Goal: Task Accomplishment & Management: Manage account settings

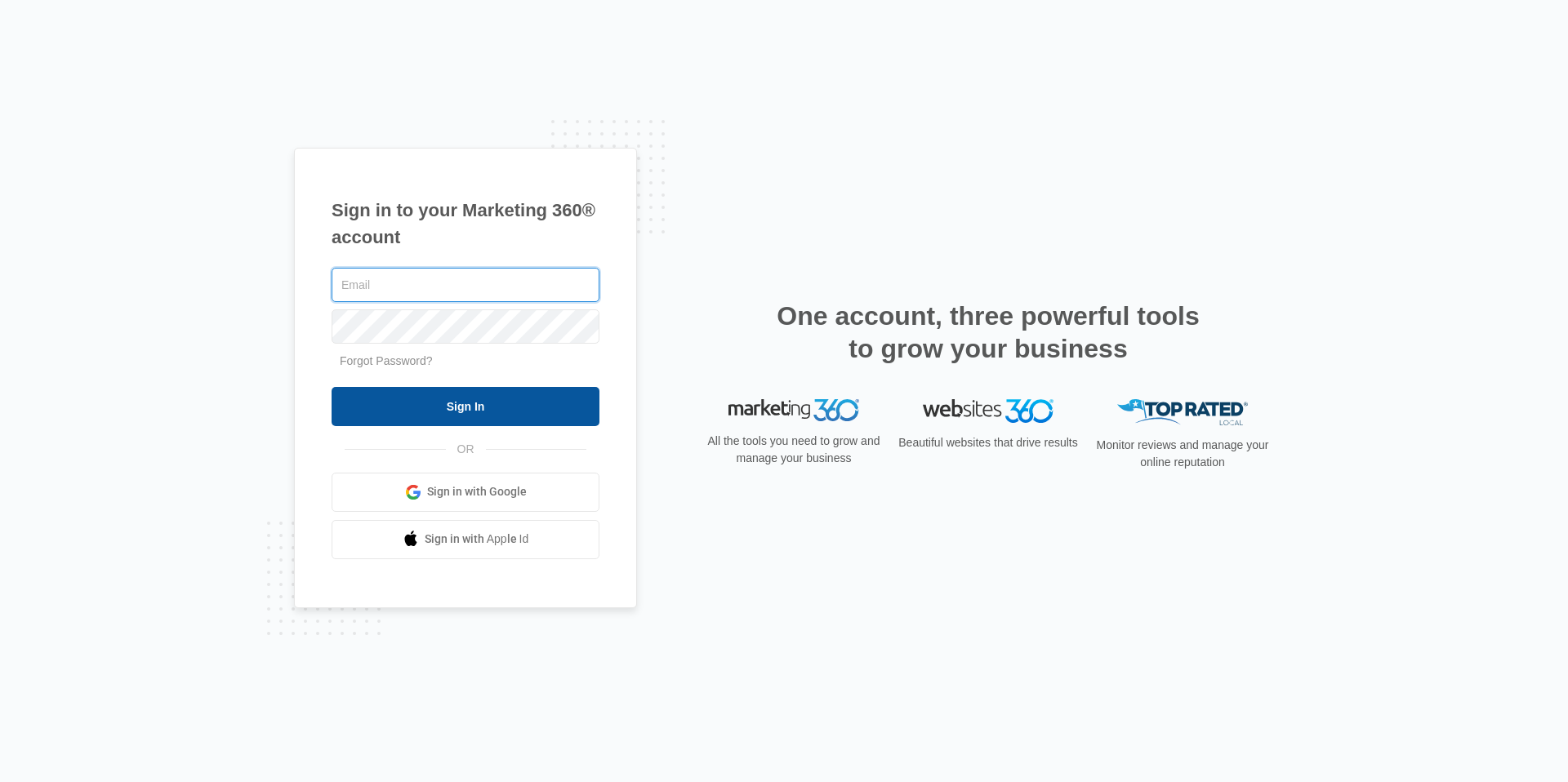
type input "[EMAIL_ADDRESS][PERSON_NAME][DOMAIN_NAME]"
click at [482, 405] on input "Sign In" at bounding box center [466, 406] width 268 height 39
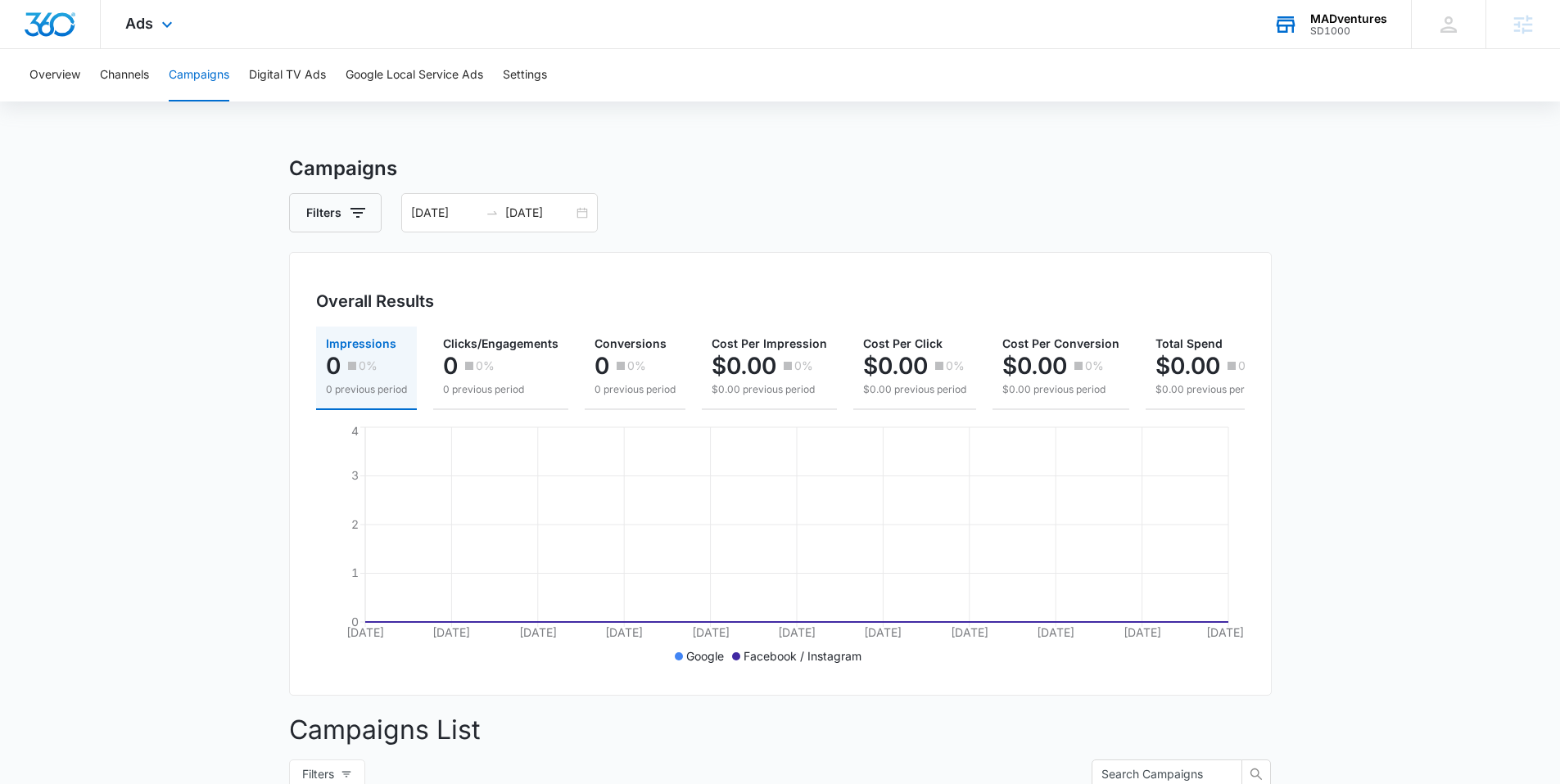
click at [1336, 14] on div "MADventures" at bounding box center [1348, 18] width 77 height 13
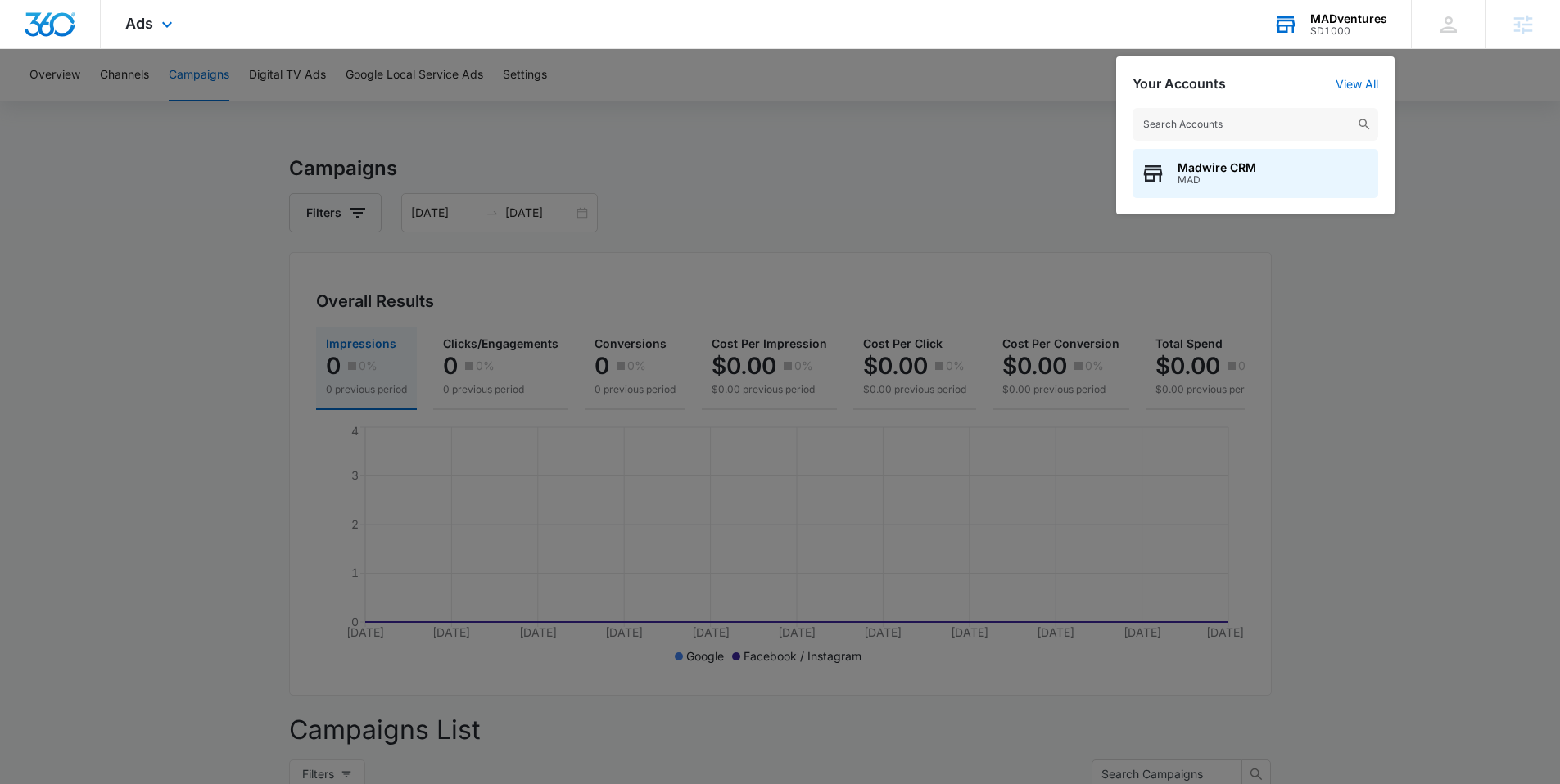
click at [1184, 120] on input "text" at bounding box center [1254, 124] width 245 height 33
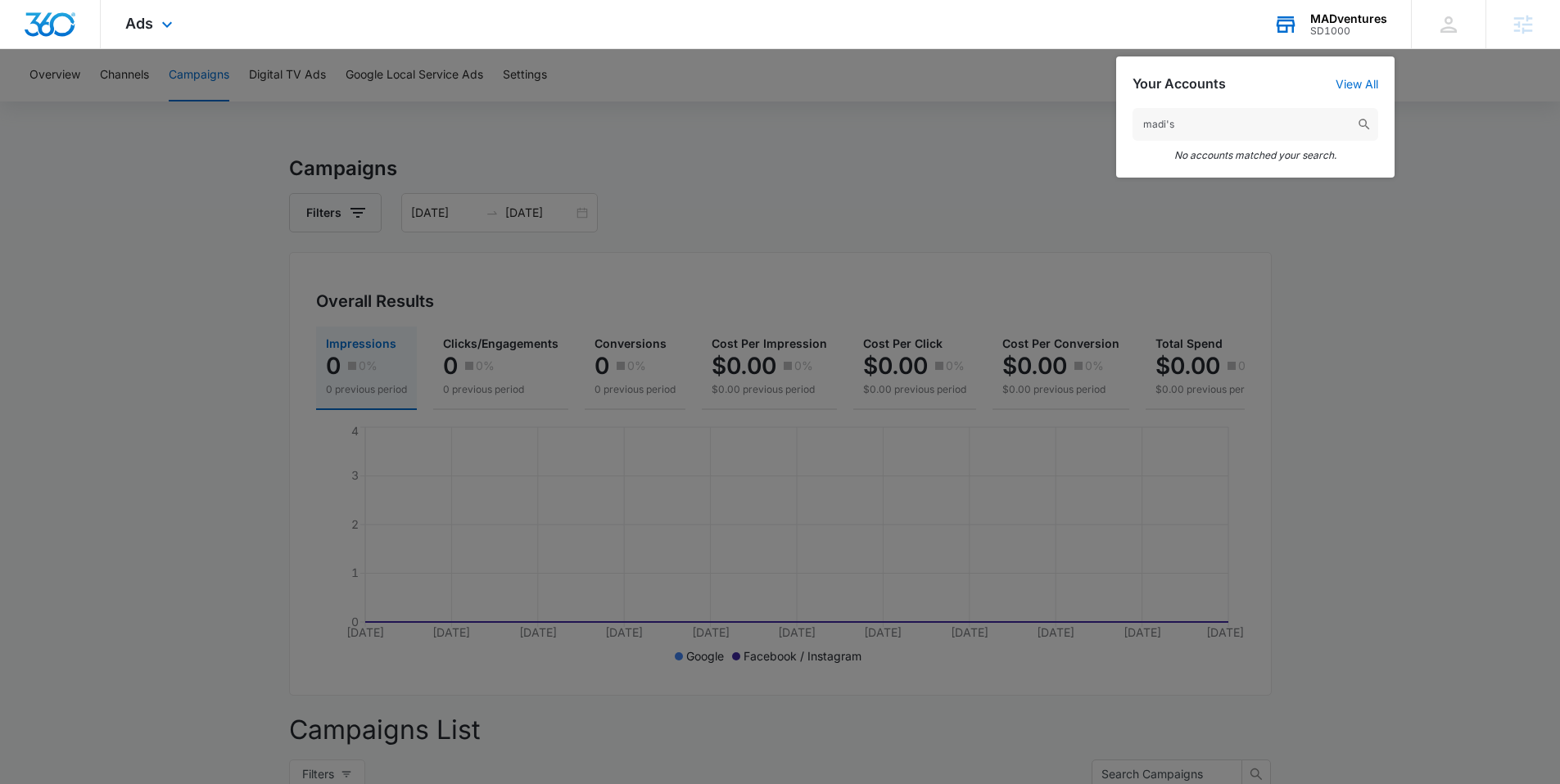
click at [1182, 126] on input "madi's" at bounding box center [1254, 124] width 245 height 33
type input "m"
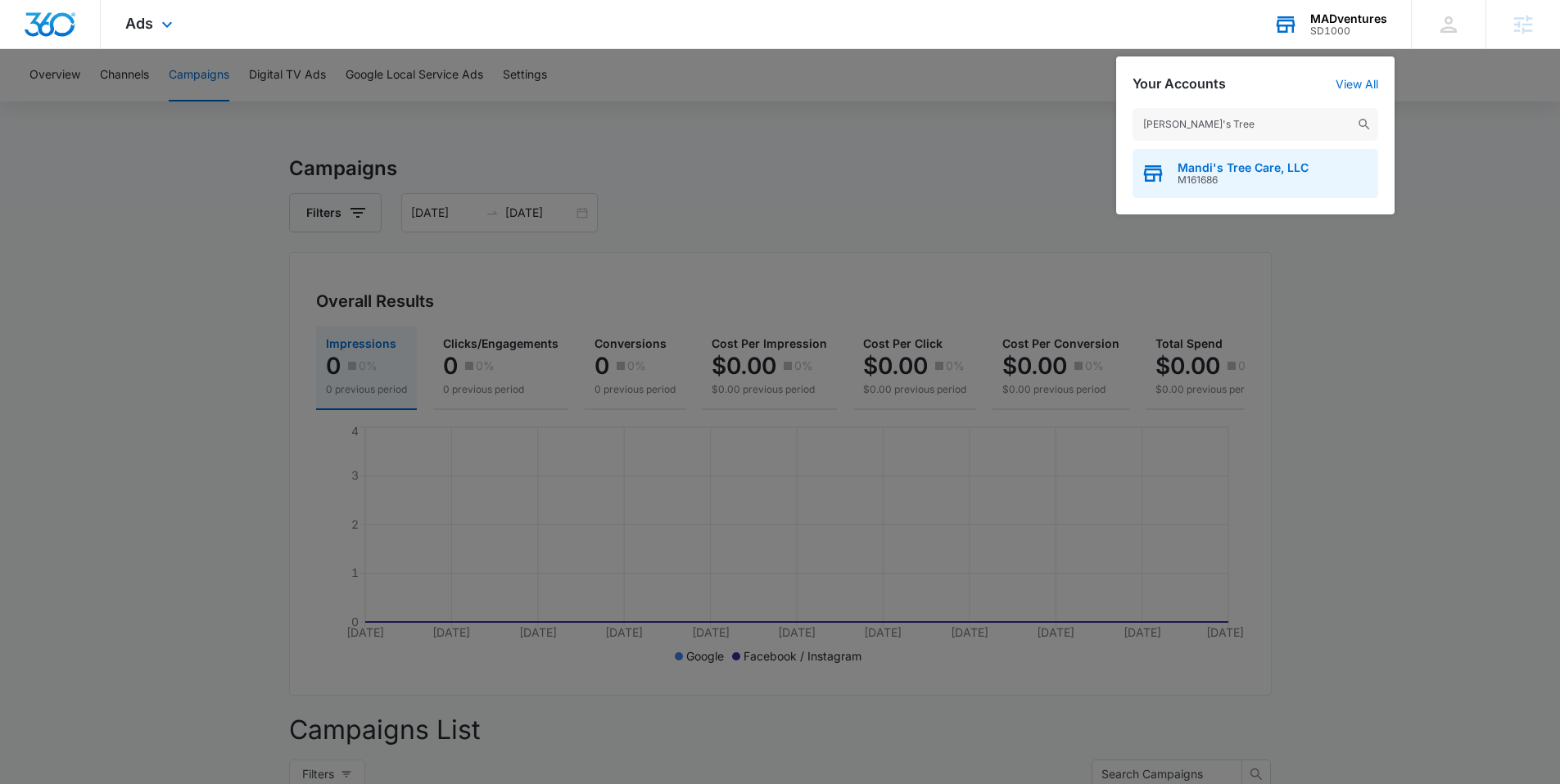
type input "[PERSON_NAME]'s Tree"
click at [1191, 168] on span "Mandi's Tree Care, LLC" at bounding box center [1243, 167] width 131 height 13
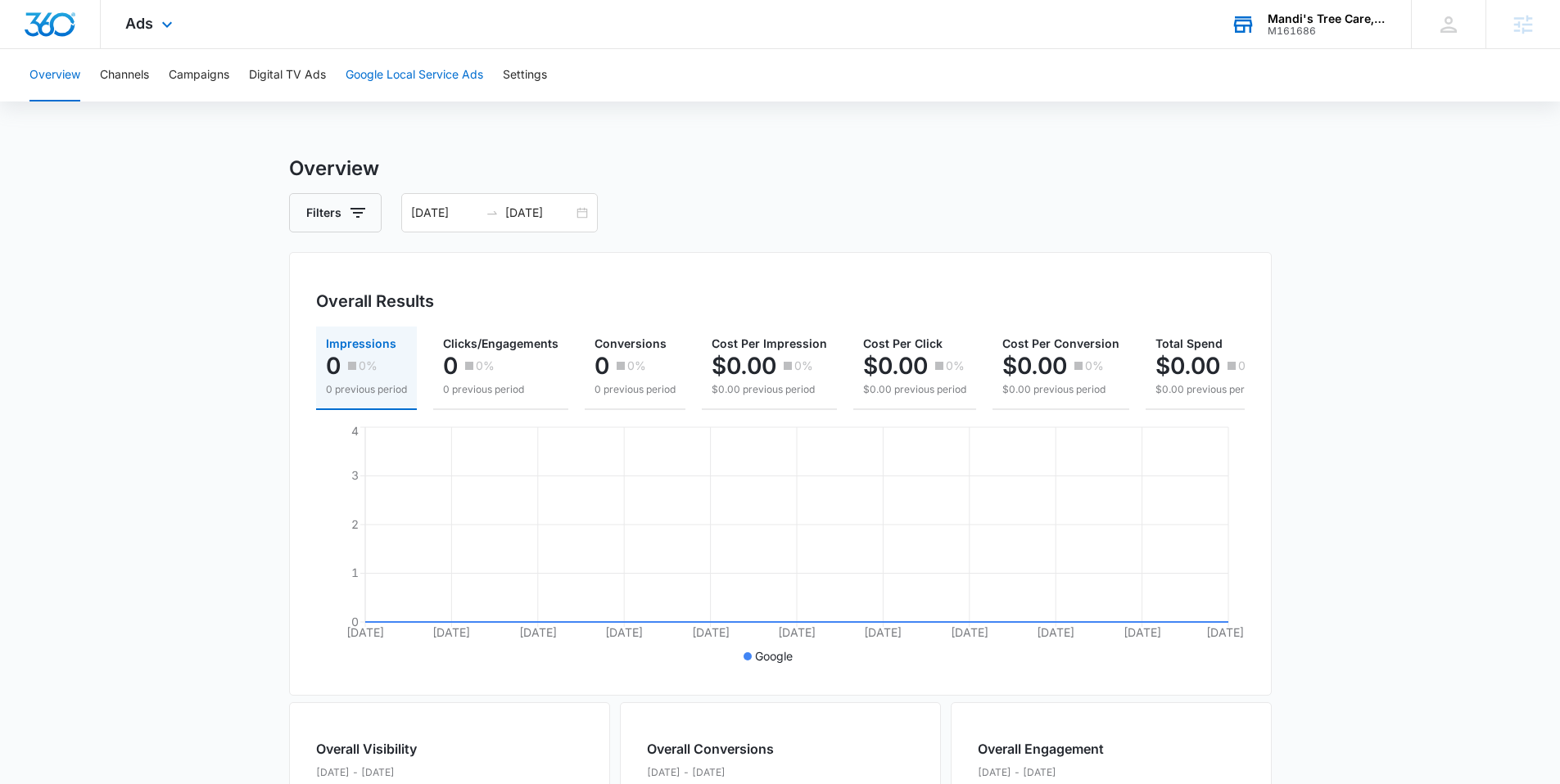
click at [412, 71] on button "Google Local Service Ads" at bounding box center [414, 76] width 137 height 53
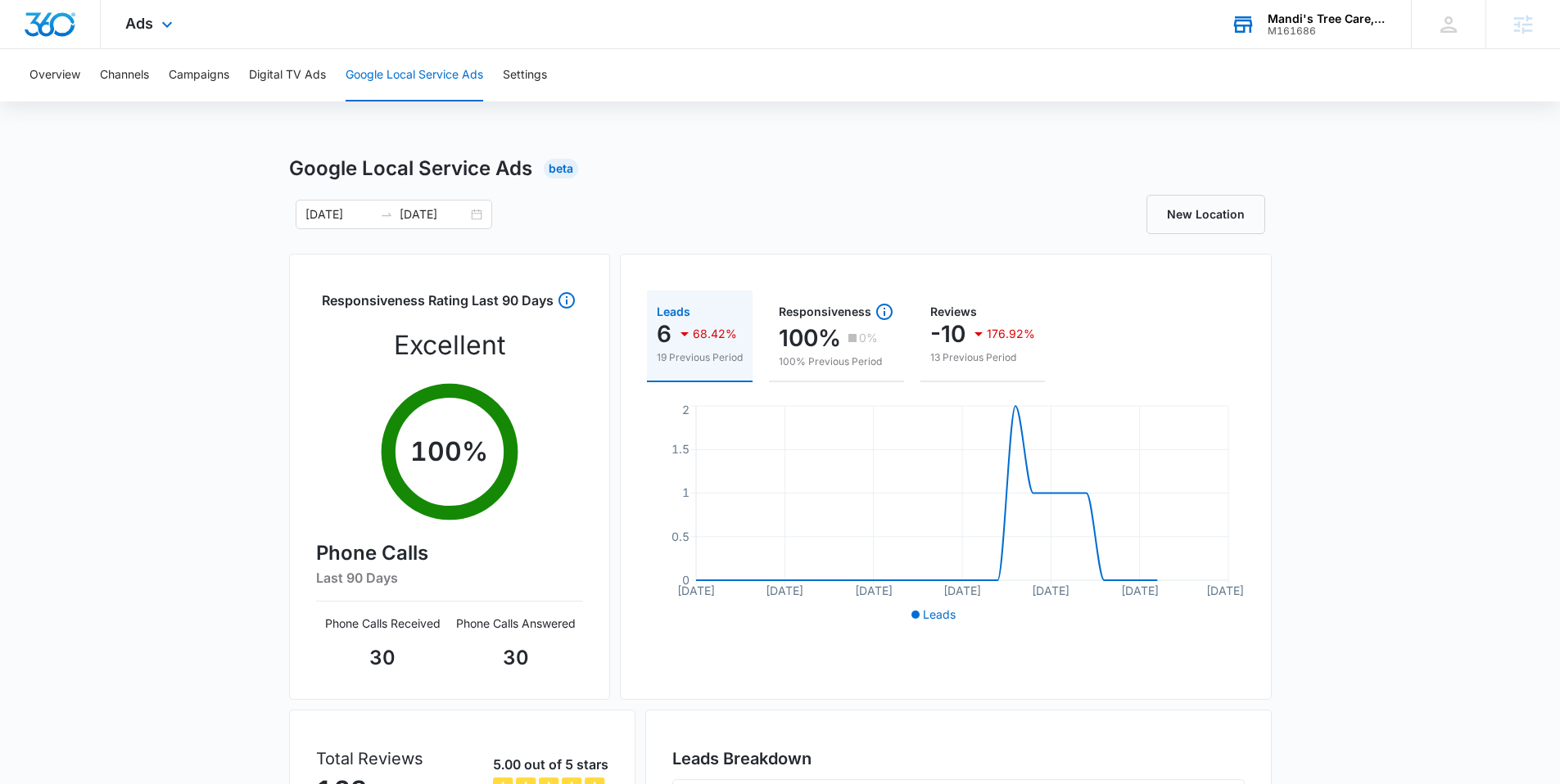
click at [154, 23] on div "Ads Apps Reputation Forms CRM Email Social Content Ads Intelligence Files Brand…" at bounding box center [151, 24] width 101 height 48
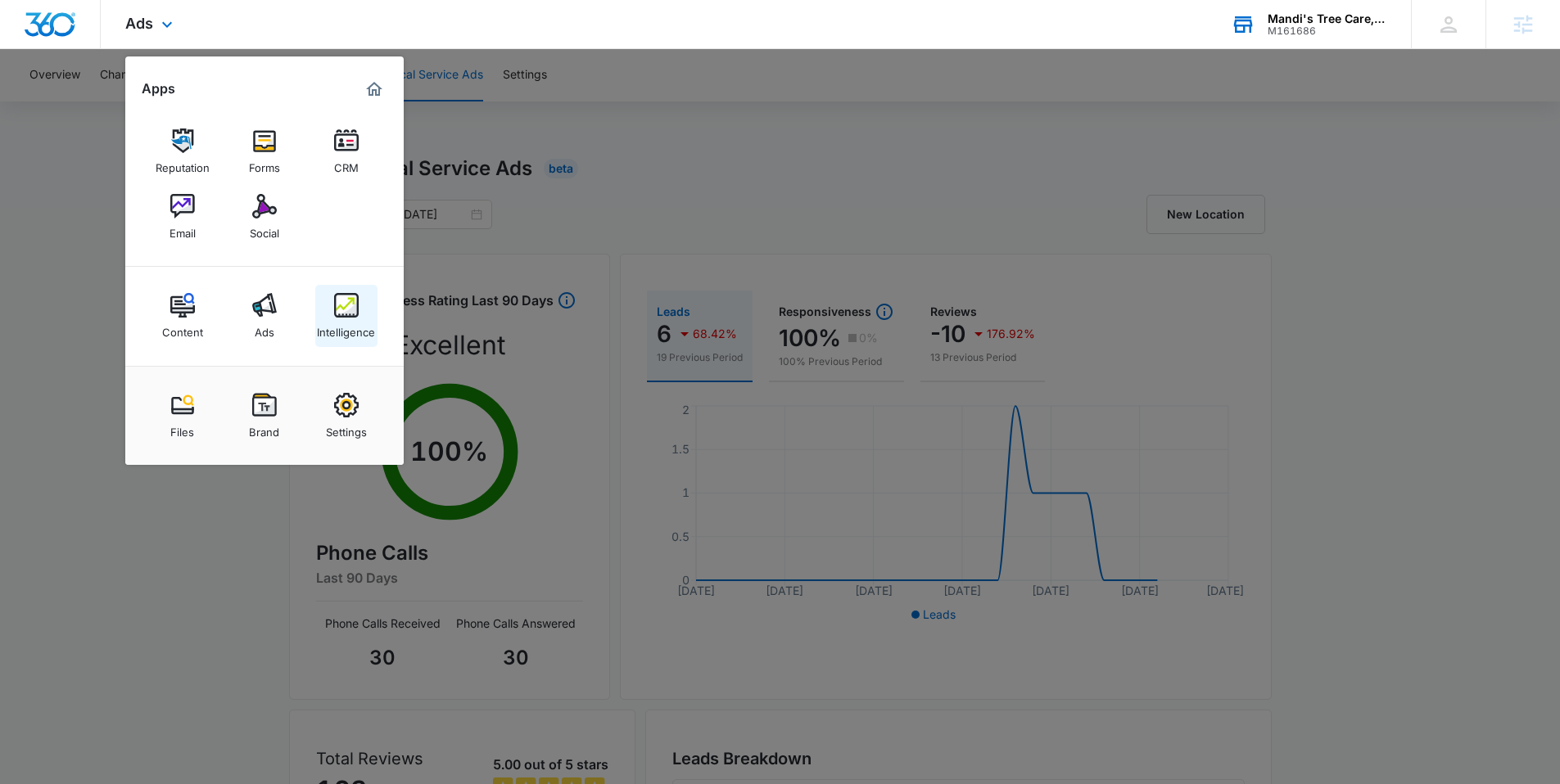
click at [343, 311] on img at bounding box center [346, 305] width 25 height 25
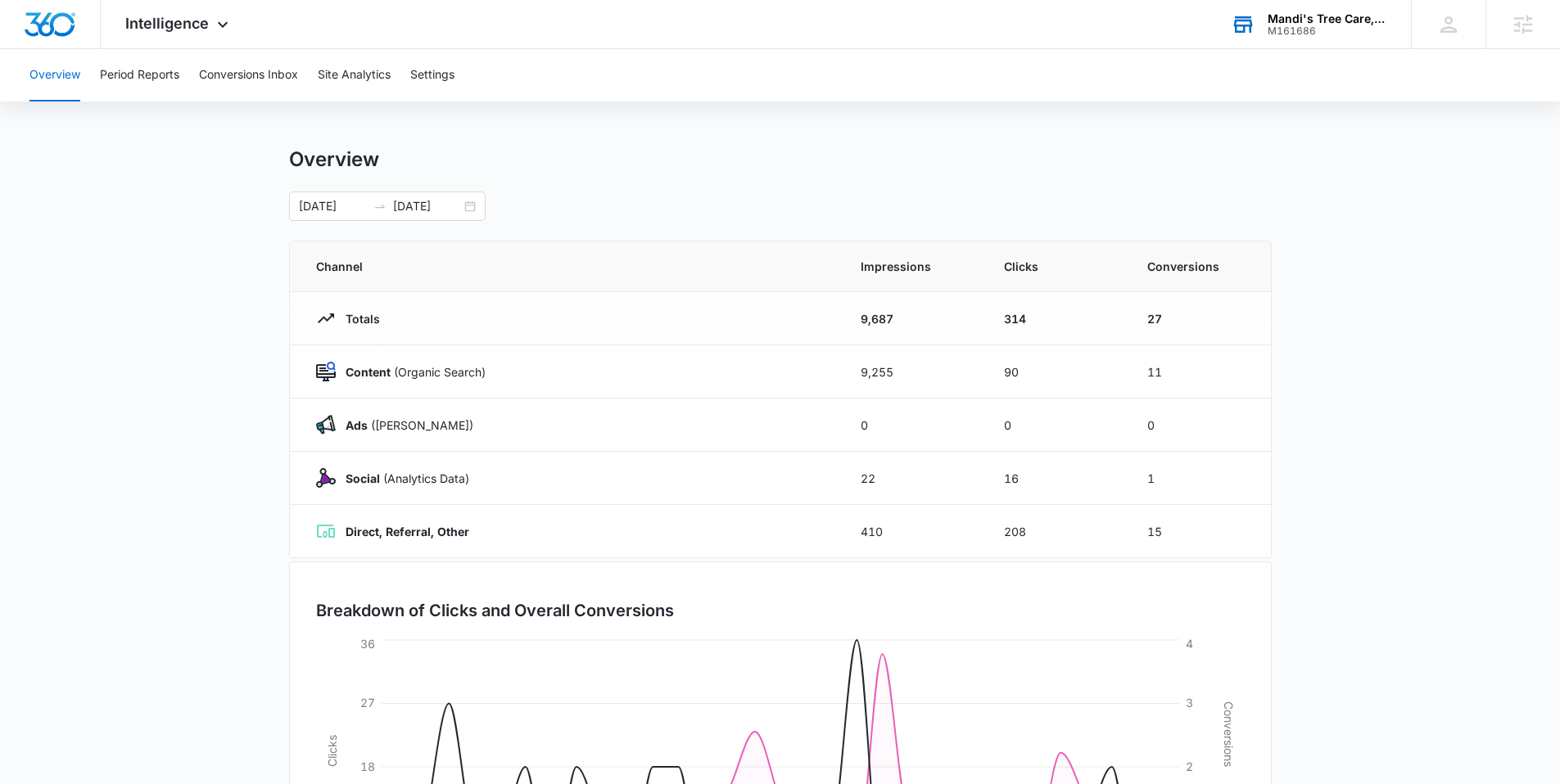
scroll to position [19, 0]
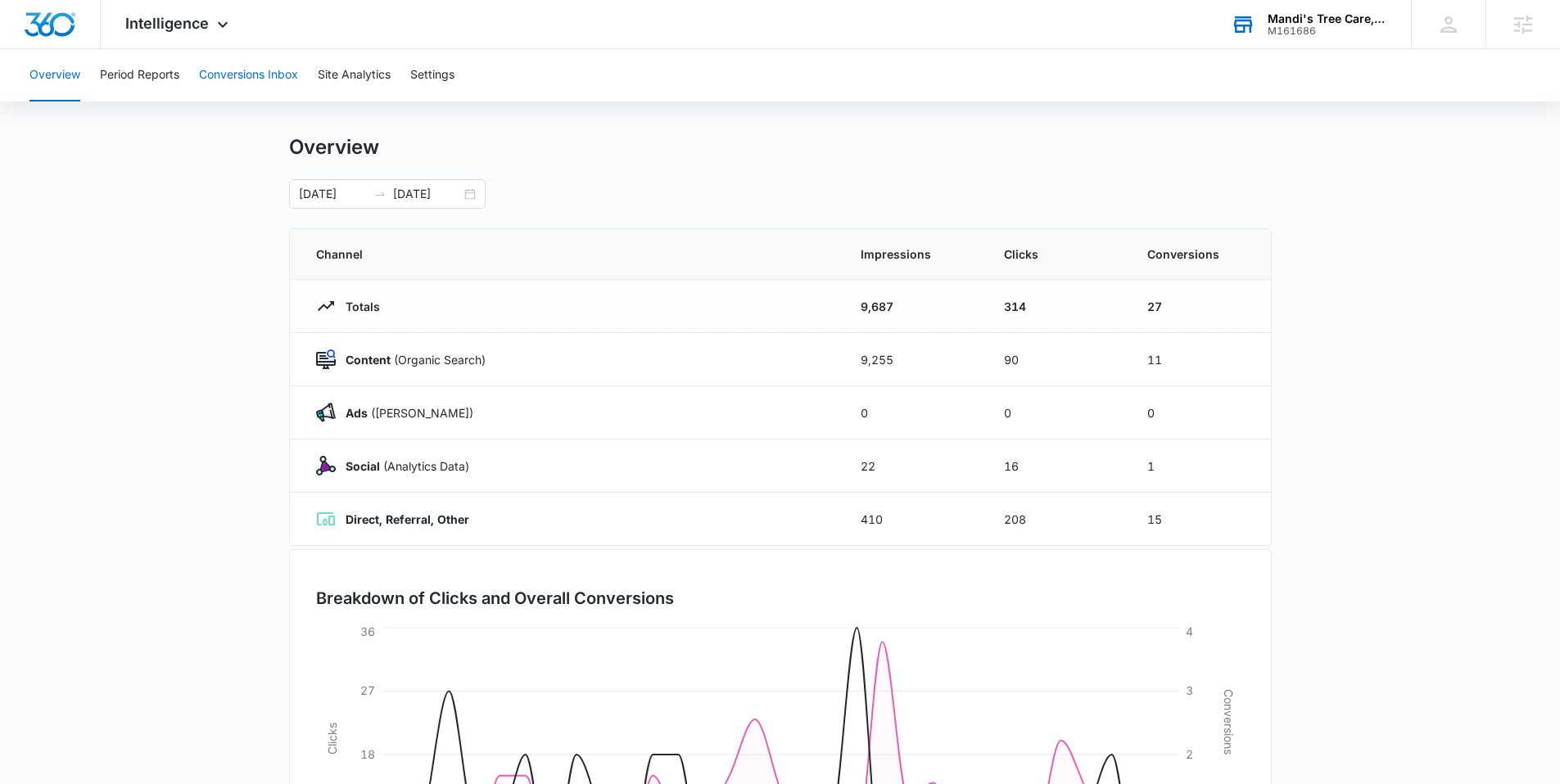
click at [234, 75] on button "Conversions Inbox" at bounding box center [248, 76] width 99 height 53
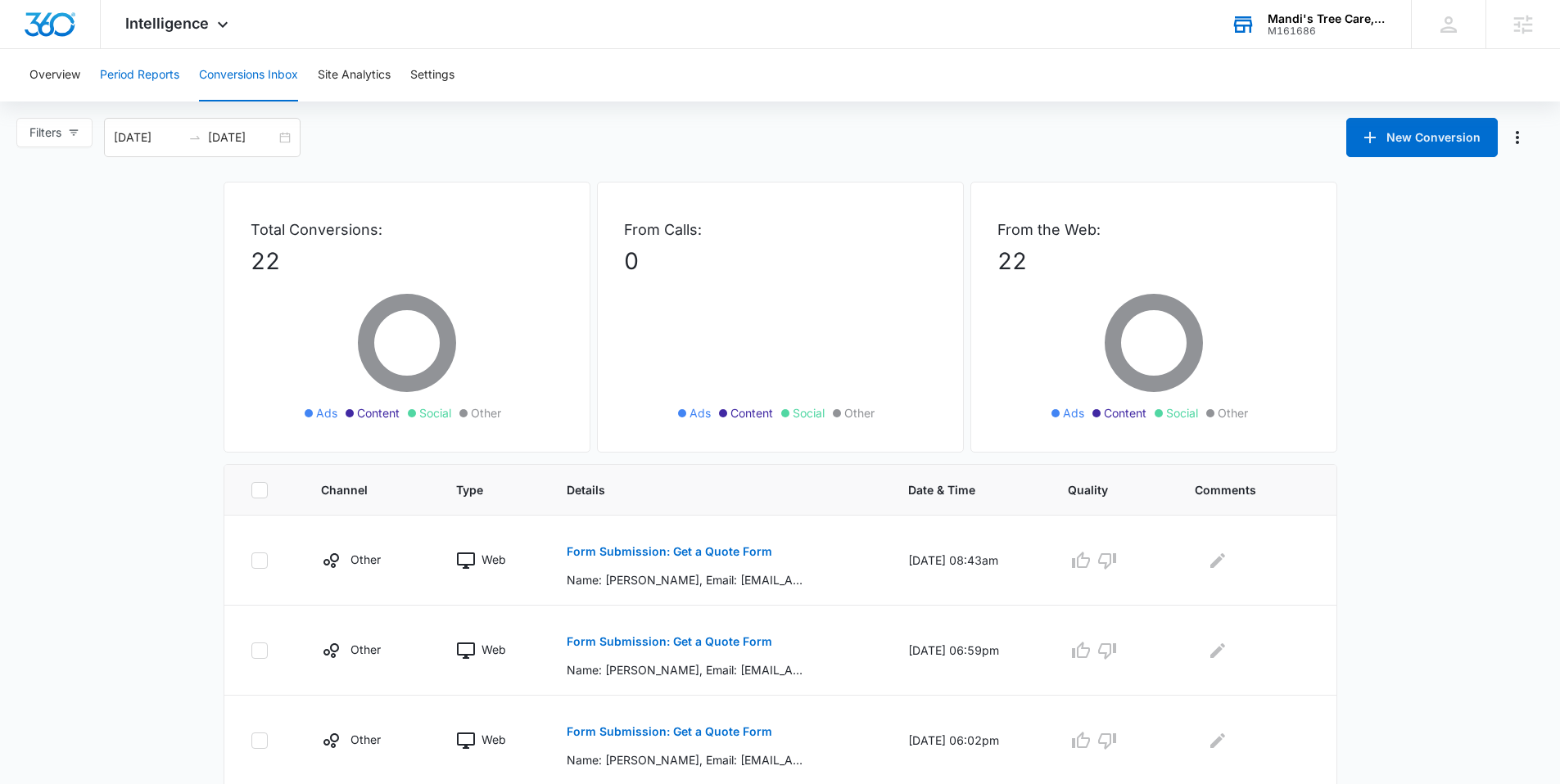
click at [150, 75] on button "Period Reports" at bounding box center [140, 76] width 80 height 53
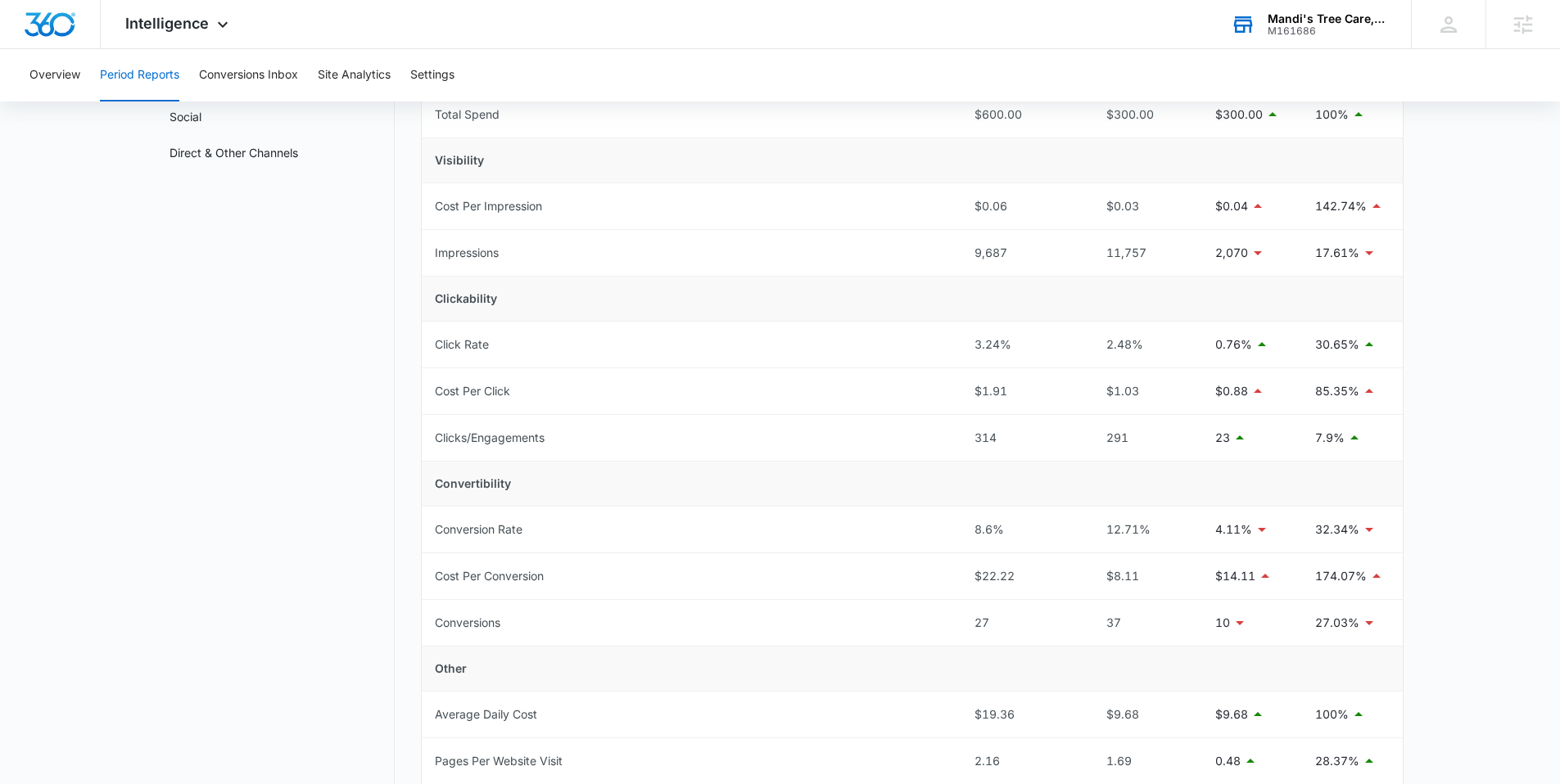
scroll to position [210, 0]
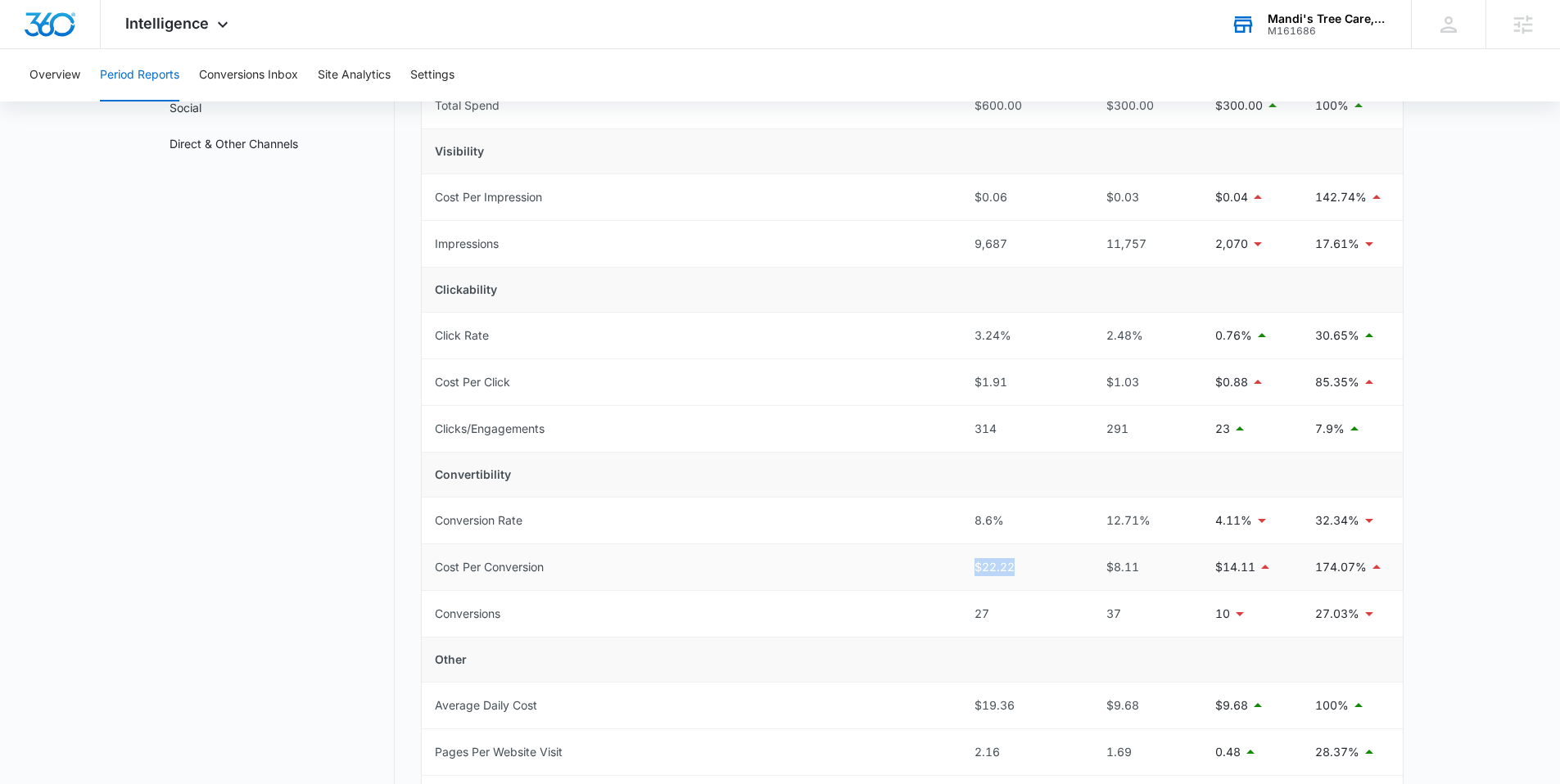
drag, startPoint x: 1022, startPoint y: 561, endPoint x: 895, endPoint y: 581, distance: 128.6
click at [896, 585] on tr "Cost Per Conversion $22.22 $8.11 $14.11 174.07%" at bounding box center [912, 567] width 981 height 47
